Goal: Find specific page/section: Find specific page/section

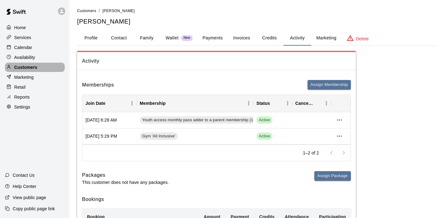
click at [36, 67] on p "Customers" at bounding box center [25, 67] width 23 height 6
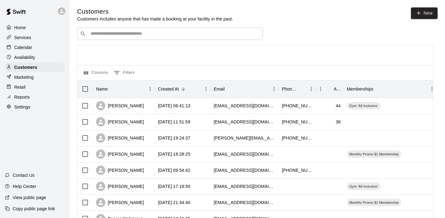
click at [139, 36] on input "Search customers by name or email" at bounding box center [173, 34] width 171 height 6
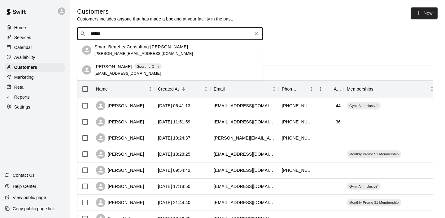
type input "*******"
click at [120, 70] on div "[PERSON_NAME] Sporting Only [EMAIL_ADDRESS][DOMAIN_NAME]" at bounding box center [127, 69] width 67 height 13
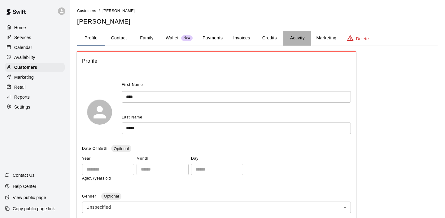
click at [297, 38] on button "Activity" at bounding box center [297, 38] width 28 height 15
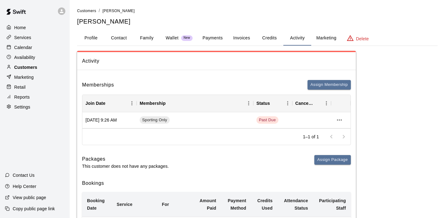
click at [38, 66] on div "Customers" at bounding box center [35, 66] width 60 height 9
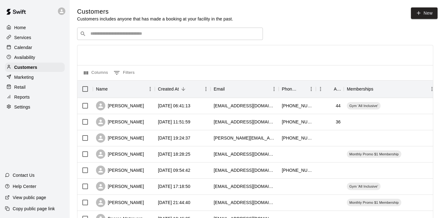
click at [23, 38] on p "Services" at bounding box center [22, 37] width 17 height 6
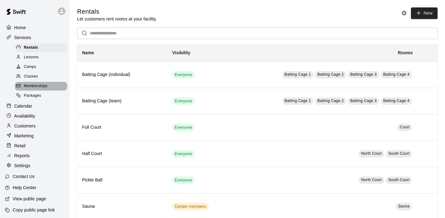
click at [43, 83] on span "Memberships" at bounding box center [36, 86] width 24 height 6
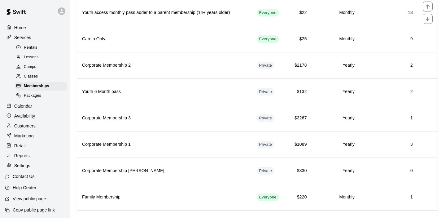
scroll to position [256, 0]
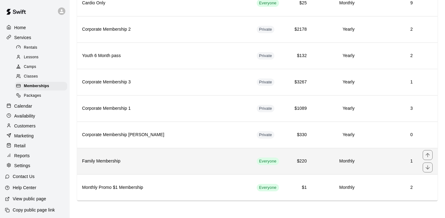
click at [138, 160] on h6 "Family Membership" at bounding box center [164, 160] width 165 height 7
